Goal: Transaction & Acquisition: Book appointment/travel/reservation

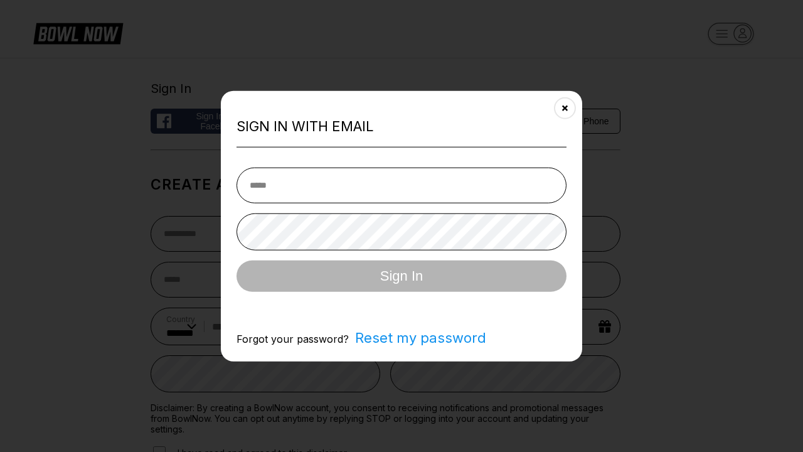
select select "**"
type input "**********"
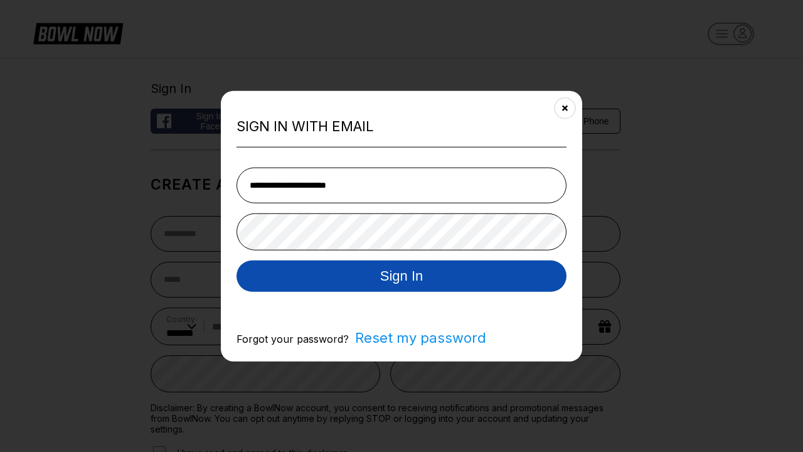
click at [401, 277] on button "Sign In" at bounding box center [401, 275] width 330 height 31
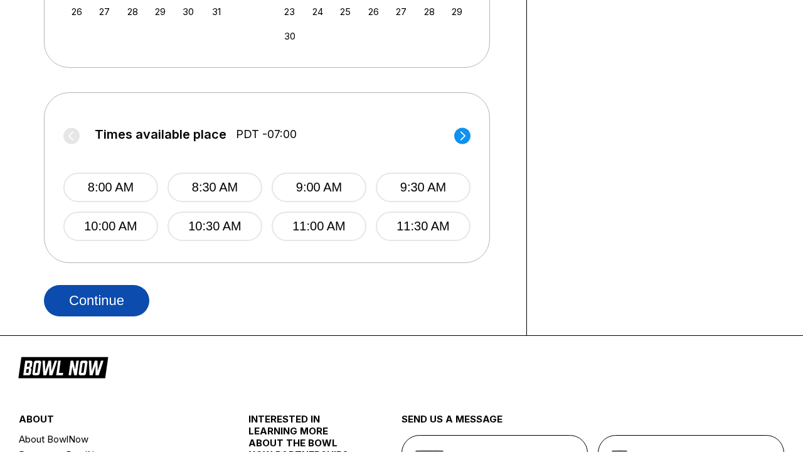
scroll to position [0, 459]
